Goal: Task Accomplishment & Management: Manage account settings

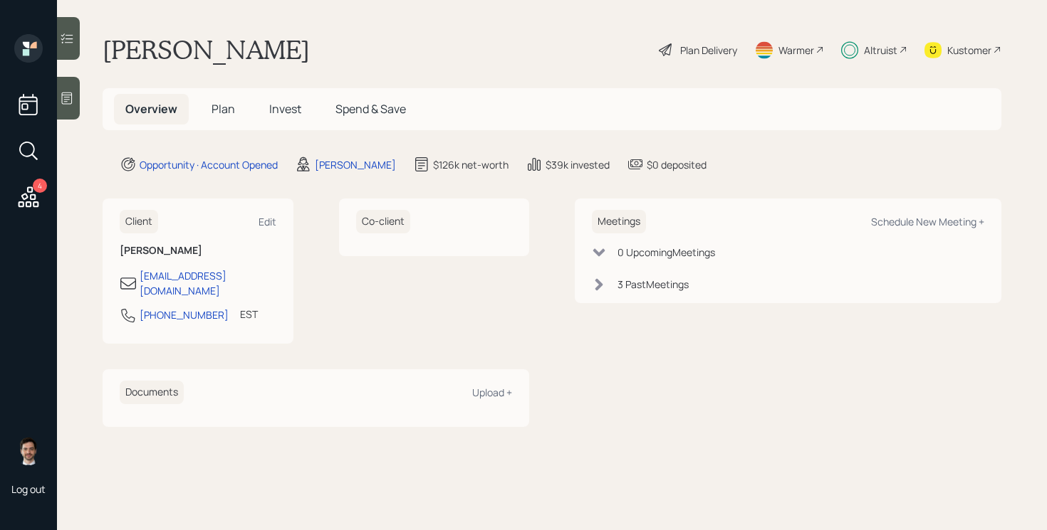
click at [224, 111] on span "Plan" at bounding box center [222, 109] width 23 height 16
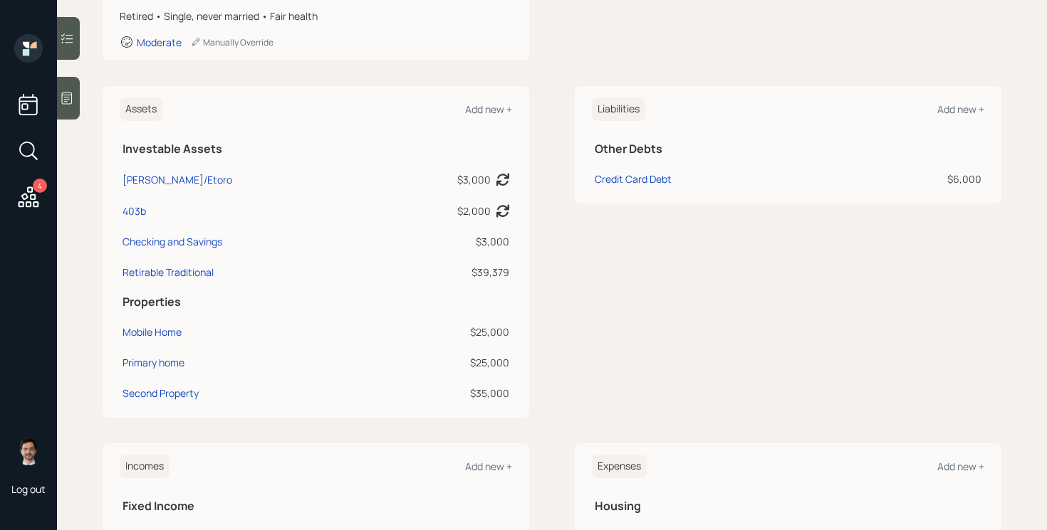
scroll to position [692, 0]
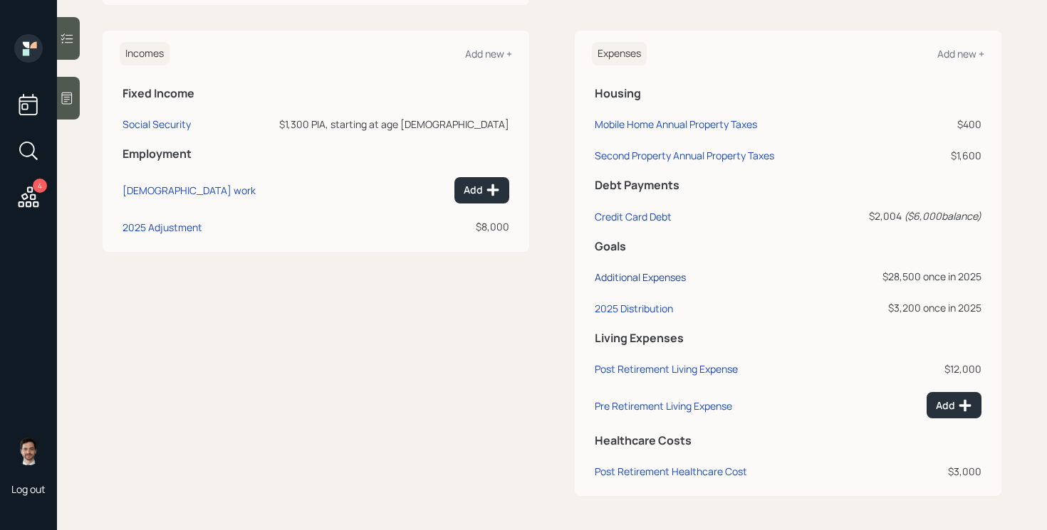
click at [656, 276] on div "Additional Expenses" at bounding box center [639, 278] width 91 height 14
select select "0"
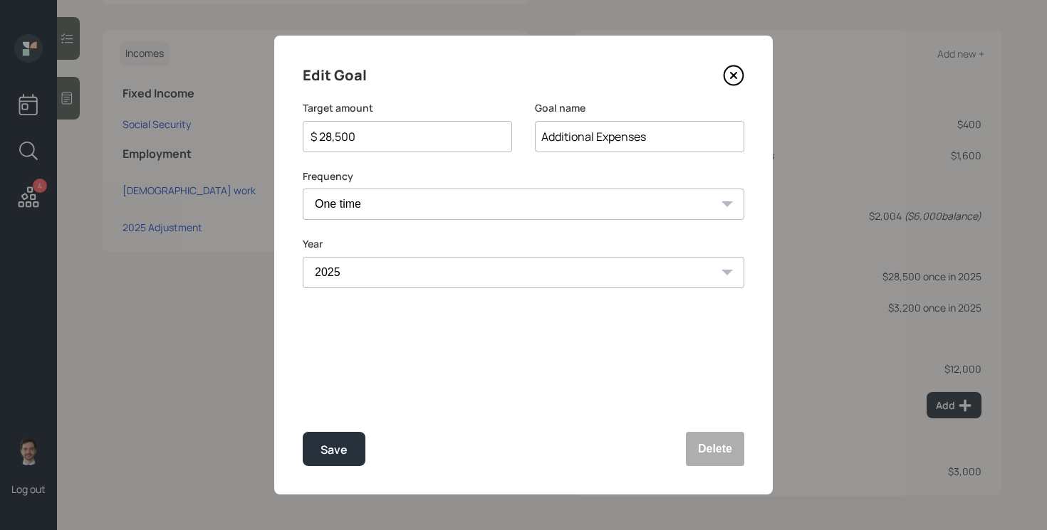
click at [441, 138] on input "$ 28,500" at bounding box center [401, 136] width 185 height 17
click at [303, 432] on button "Save" at bounding box center [334, 449] width 63 height 34
type input "$ 28,500"
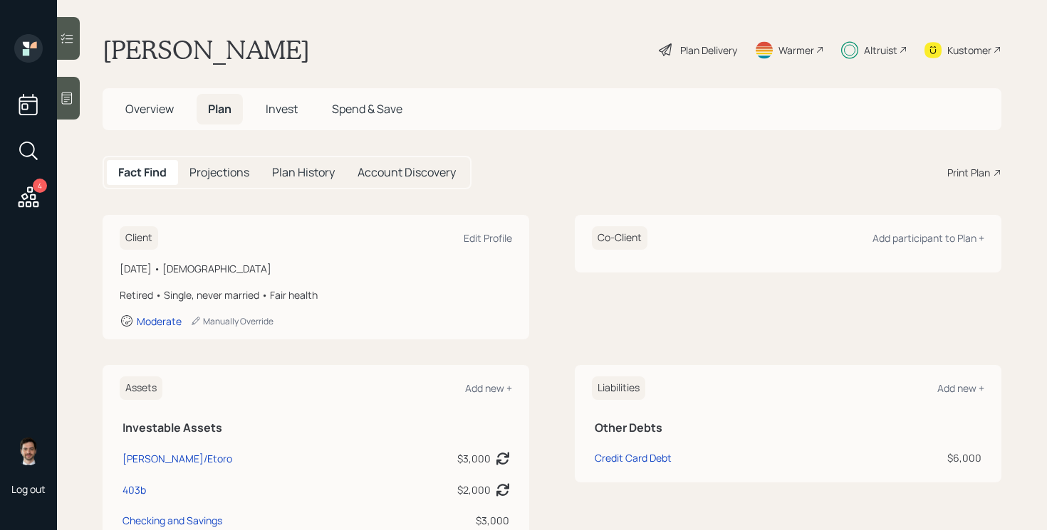
click at [286, 107] on span "Invest" at bounding box center [282, 109] width 32 height 16
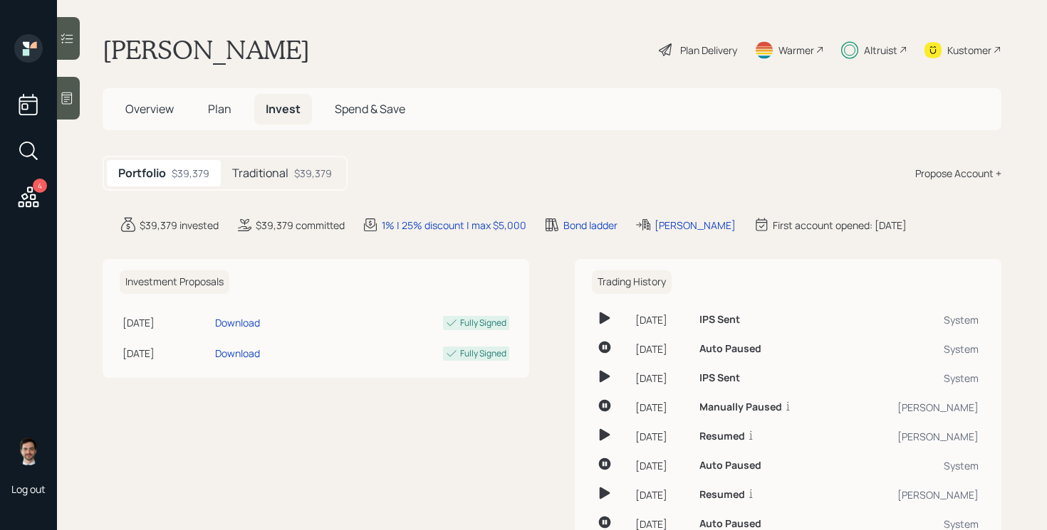
click at [273, 168] on h5 "Traditional" at bounding box center [260, 174] width 56 height 14
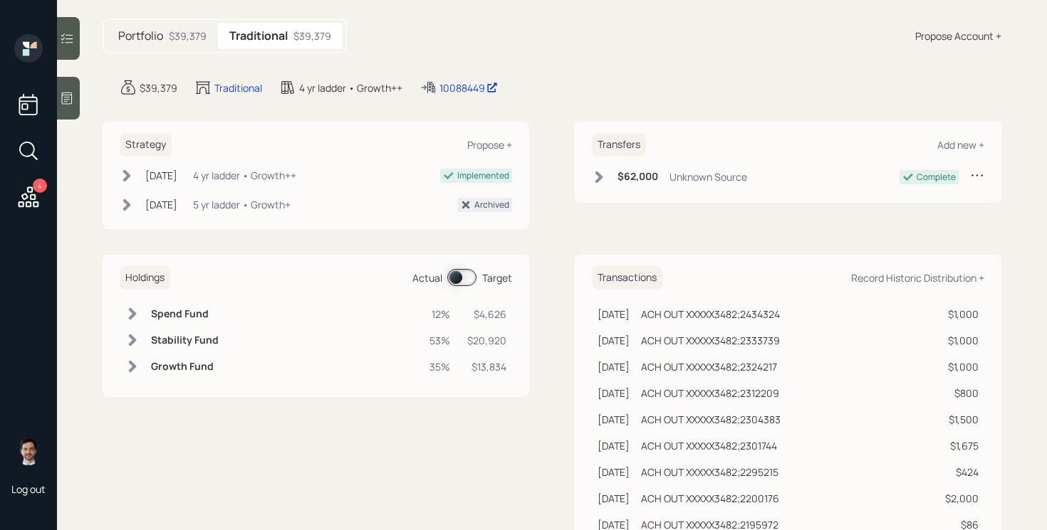
scroll to position [156, 0]
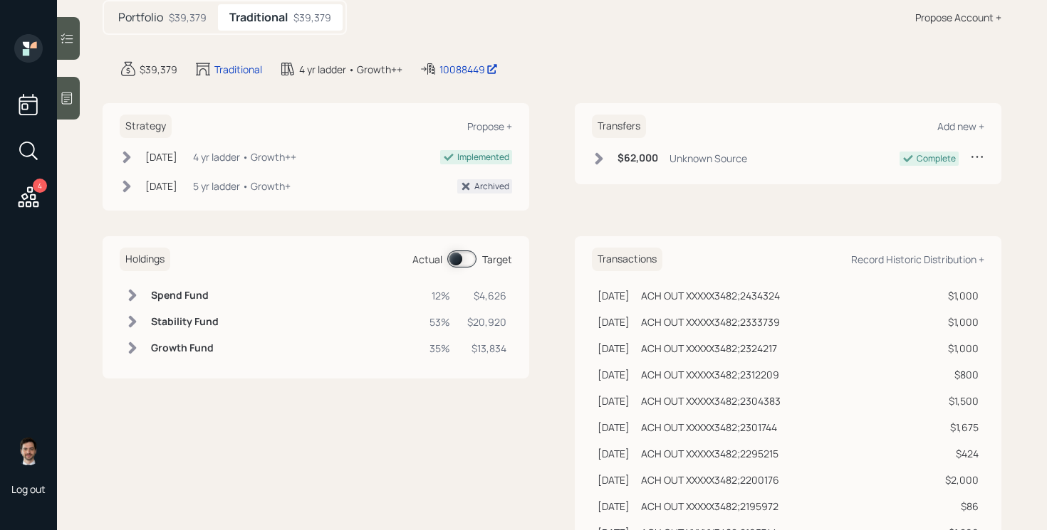
click at [458, 258] on span at bounding box center [461, 259] width 29 height 17
click at [461, 258] on span at bounding box center [461, 259] width 29 height 17
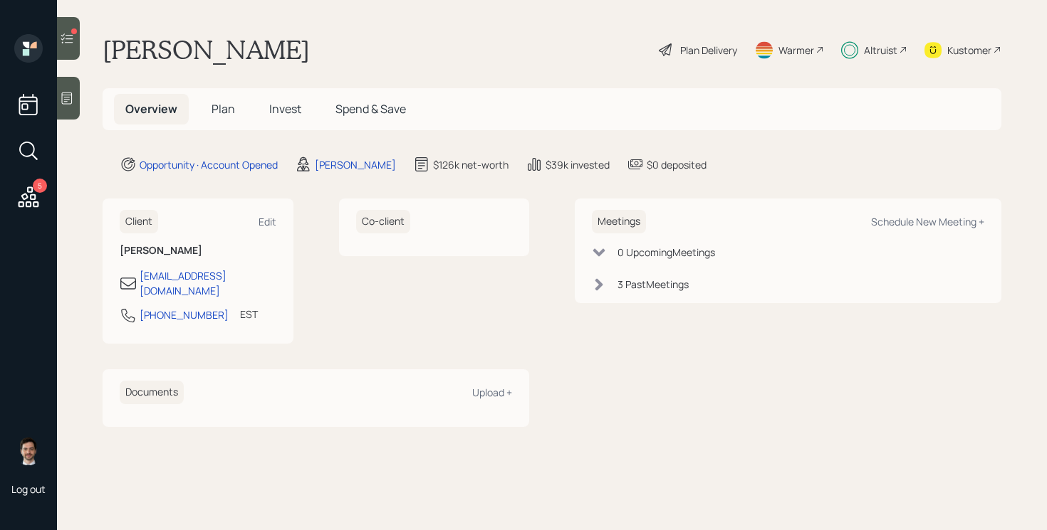
click at [73, 38] on icon at bounding box center [67, 38] width 14 height 14
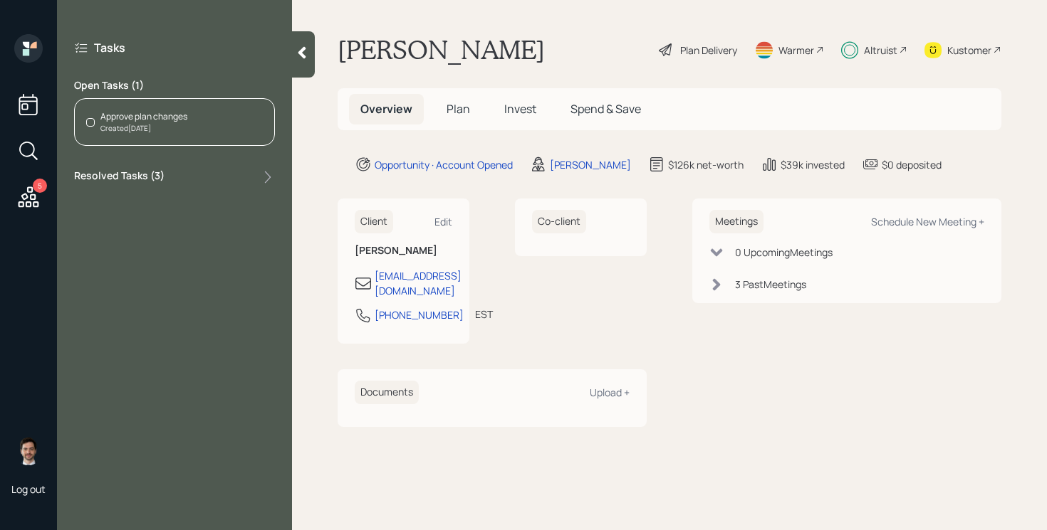
click at [232, 130] on div "Approve plan changes Created Today" at bounding box center [174, 122] width 201 height 48
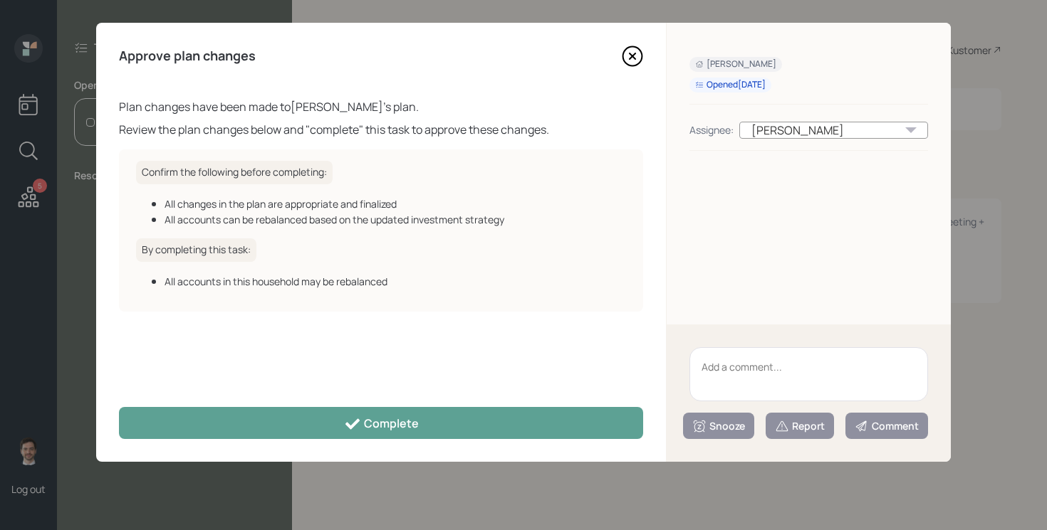
click at [350, 400] on div "Approve plan changes Plan changes have been made to David Ryan 's plan. Review …" at bounding box center [381, 242] width 570 height 439
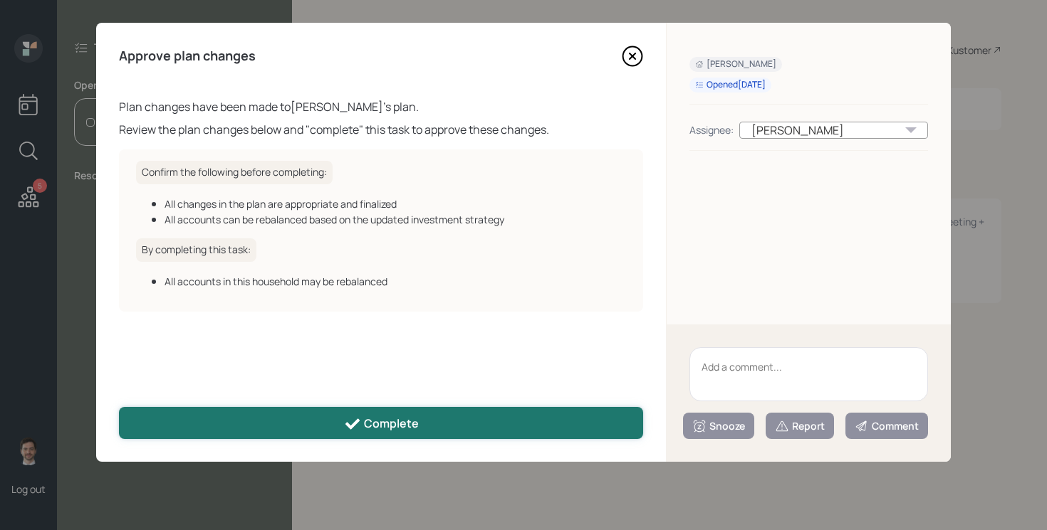
click at [335, 419] on button "Complete" at bounding box center [381, 423] width 524 height 32
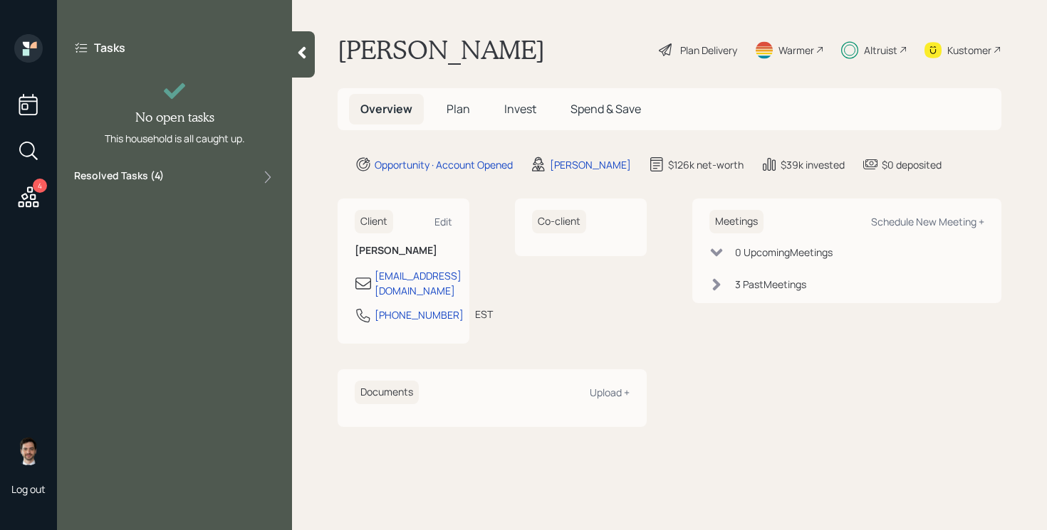
click at [295, 67] on div at bounding box center [303, 54] width 23 height 46
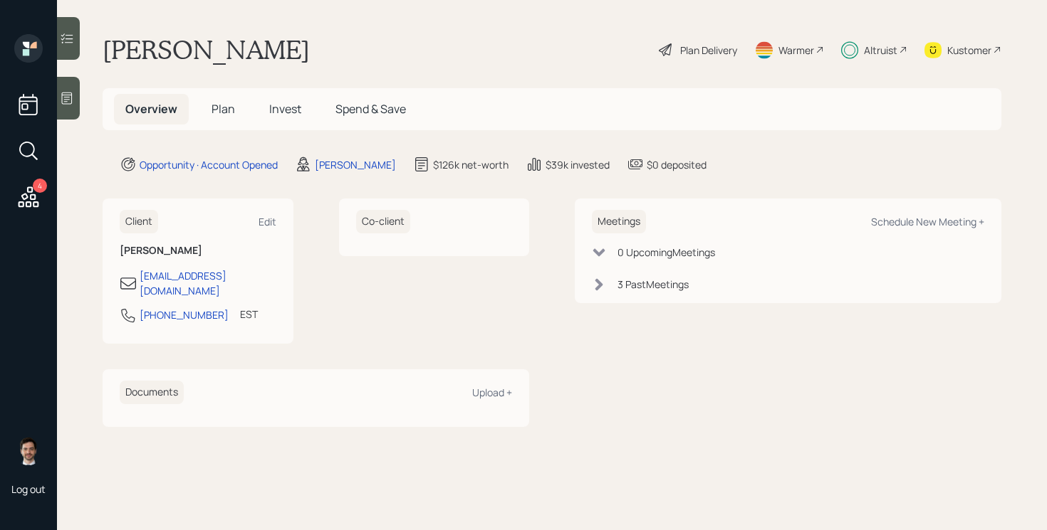
click at [224, 110] on span "Plan" at bounding box center [222, 109] width 23 height 16
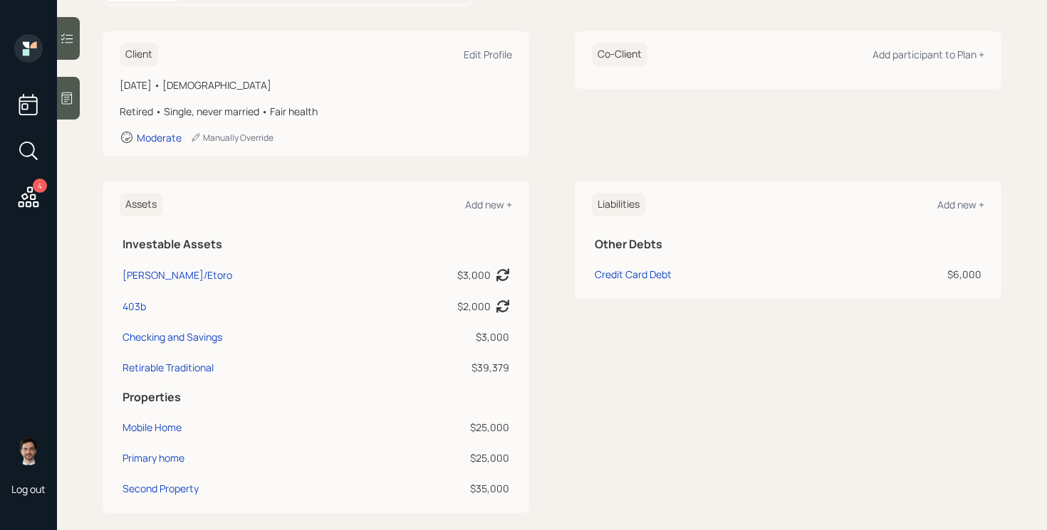
scroll to position [186, 0]
